Goal: Task Accomplishment & Management: Use online tool/utility

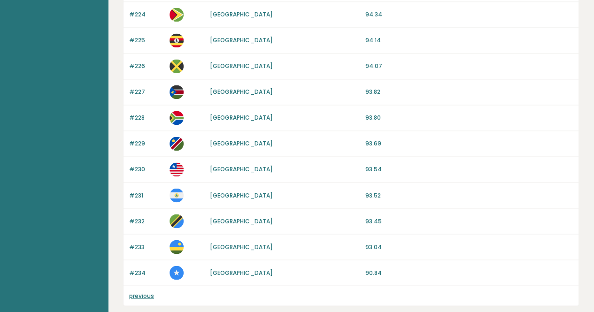
scroll to position [707, 0]
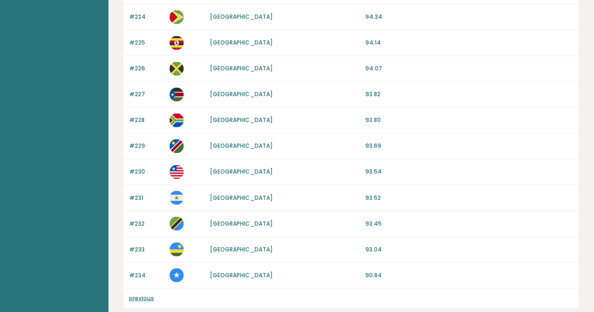
drag, startPoint x: 104, startPoint y: 266, endPoint x: 162, endPoint y: 269, distance: 57.8
click at [156, 271] on p "#234" at bounding box center [146, 275] width 35 height 8
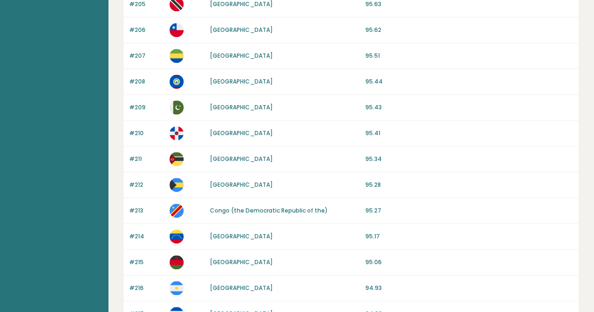
scroll to position [0, 0]
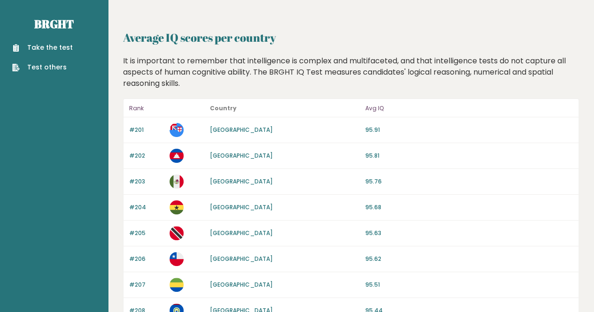
click at [36, 38] on div "Take the test Test others" at bounding box center [54, 51] width 93 height 41
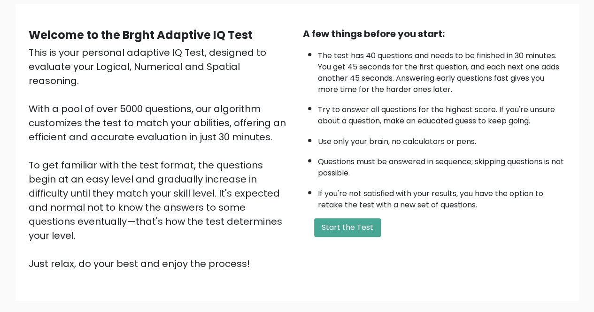
scroll to position [90, 0]
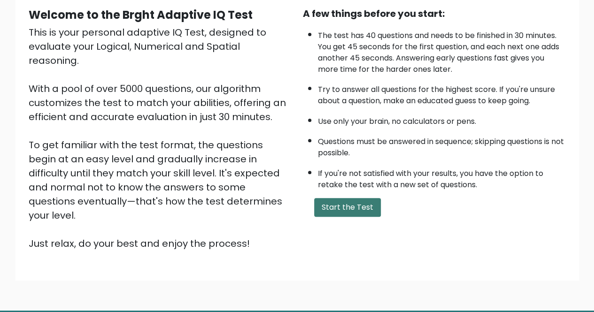
click at [368, 212] on button "Start the Test" at bounding box center [347, 207] width 67 height 19
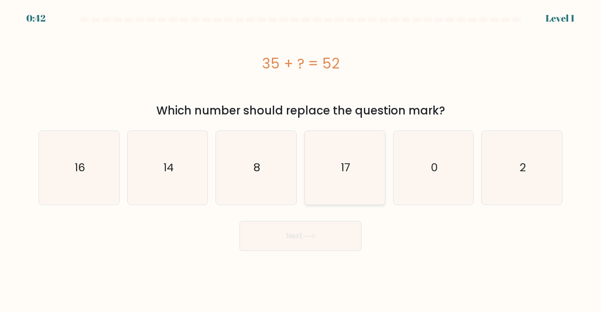
click at [328, 165] on icon "17" at bounding box center [345, 168] width 74 height 74
click at [301, 159] on input "d. 17" at bounding box center [300, 157] width 0 height 2
radio input "true"
click at [312, 243] on button "Next" at bounding box center [300, 236] width 122 height 30
